Goal: Find specific page/section: Find specific page/section

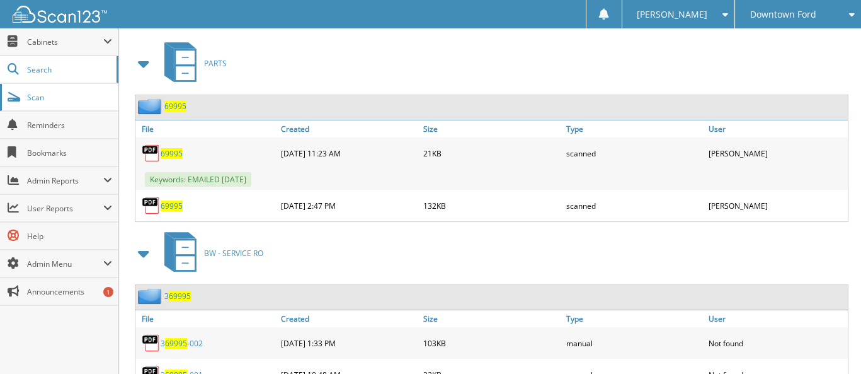
click at [36, 93] on span "Scan" at bounding box center [69, 97] width 85 height 11
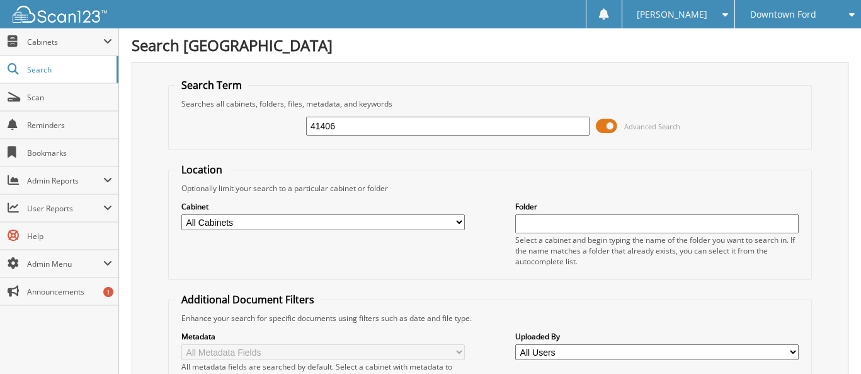
type input "41406"
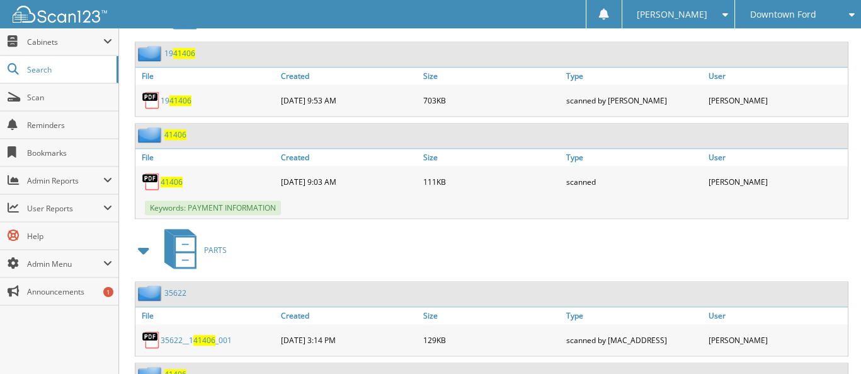
scroll to position [2771, 0]
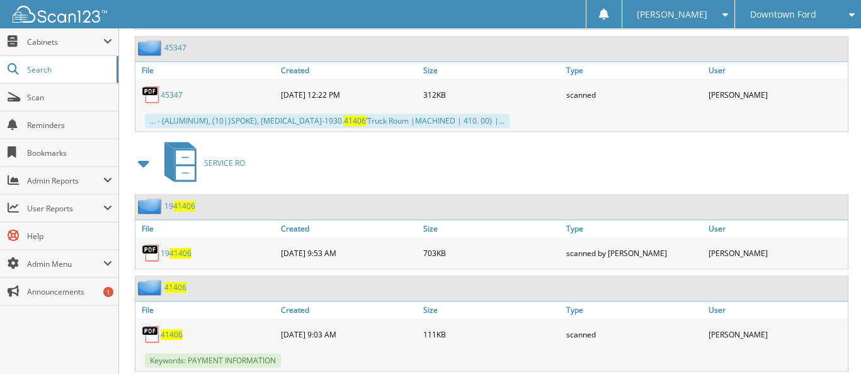
click at [173, 329] on span "41406" at bounding box center [172, 334] width 22 height 11
click at [181, 282] on span "41406" at bounding box center [175, 287] width 22 height 11
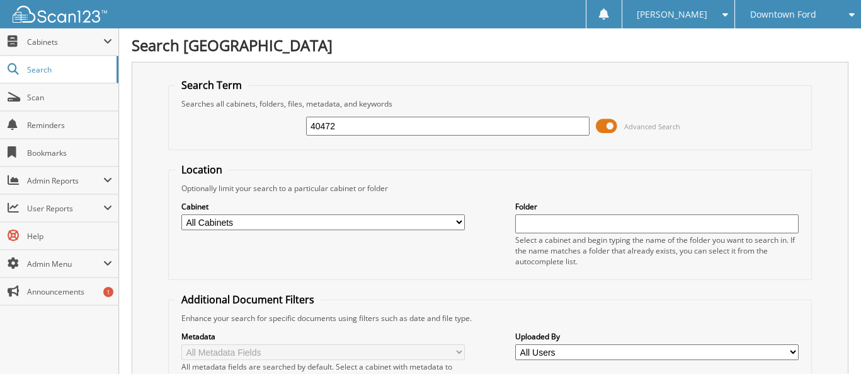
type input "40472"
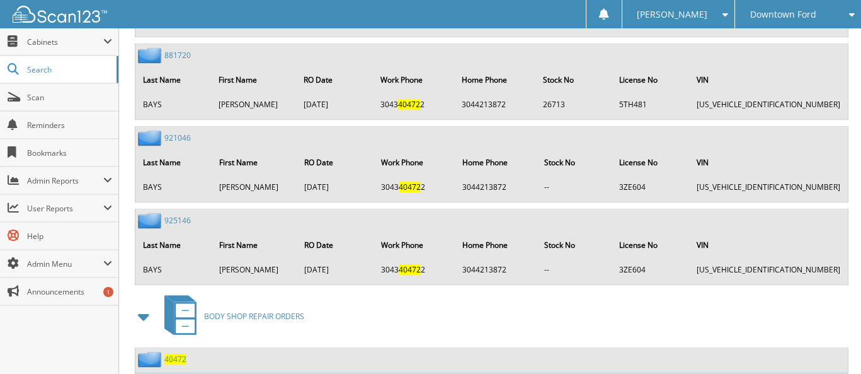
scroll to position [2251, 0]
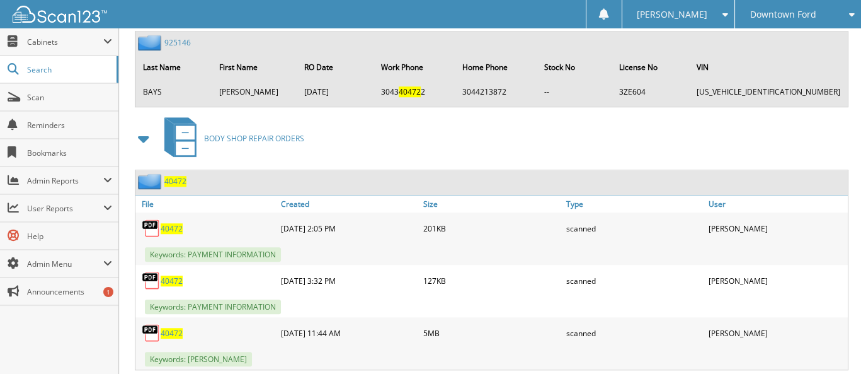
click at [174, 328] on span "40472" at bounding box center [172, 333] width 22 height 11
